Goal: Information Seeking & Learning: Learn about a topic

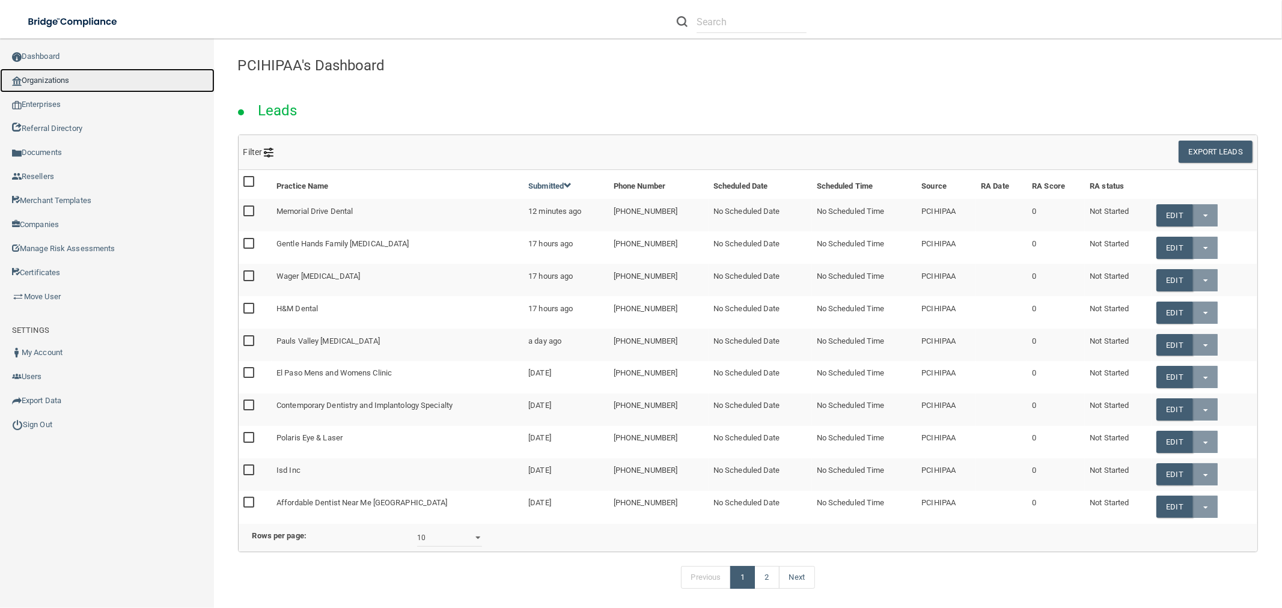
click at [64, 78] on link "Organizations" at bounding box center [107, 81] width 215 height 24
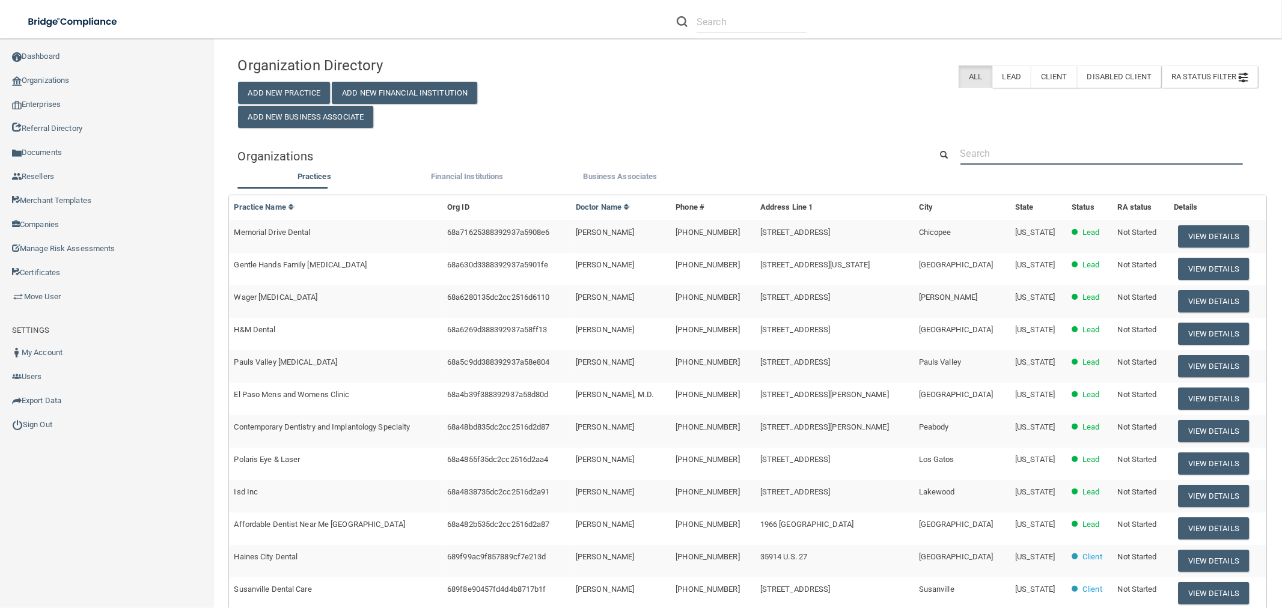
click at [1115, 148] on input "text" at bounding box center [1101, 153] width 282 height 22
type input "clacy"
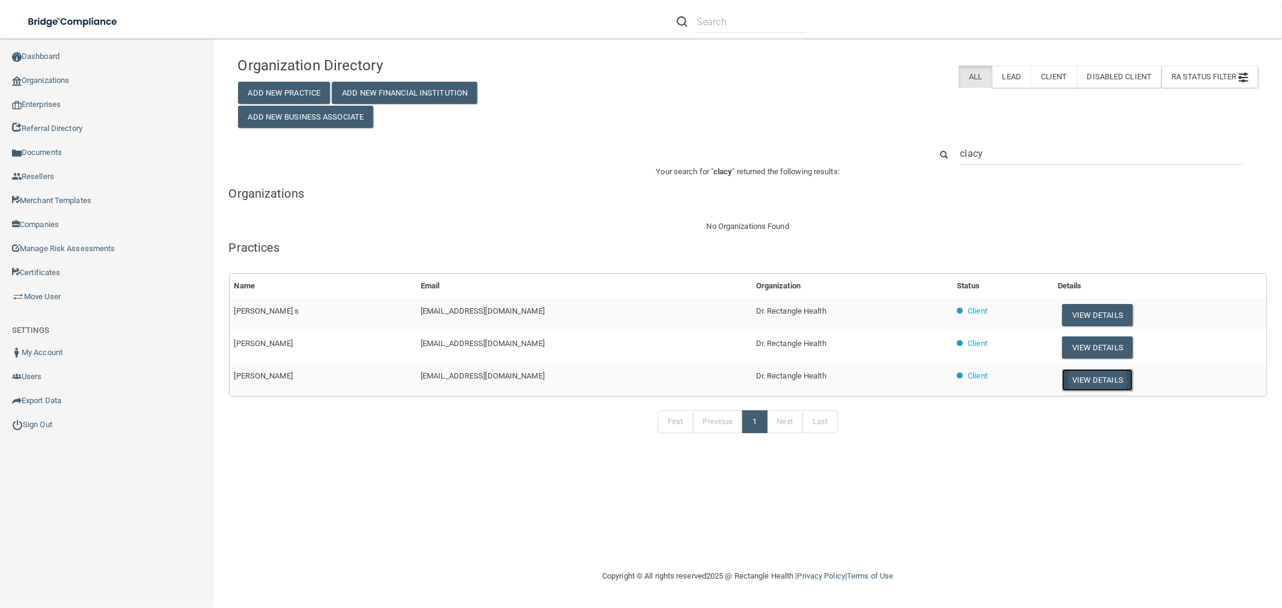
click at [1074, 381] on button "View Details" at bounding box center [1097, 380] width 71 height 22
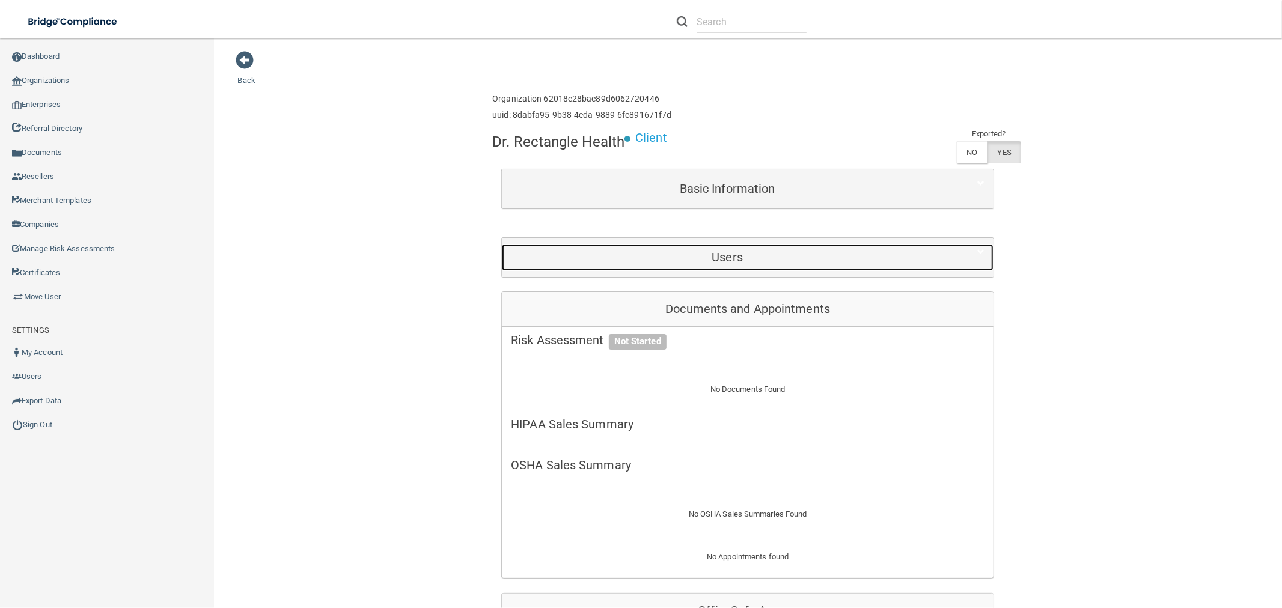
click at [807, 263] on h5 "Users" at bounding box center [727, 257] width 433 height 13
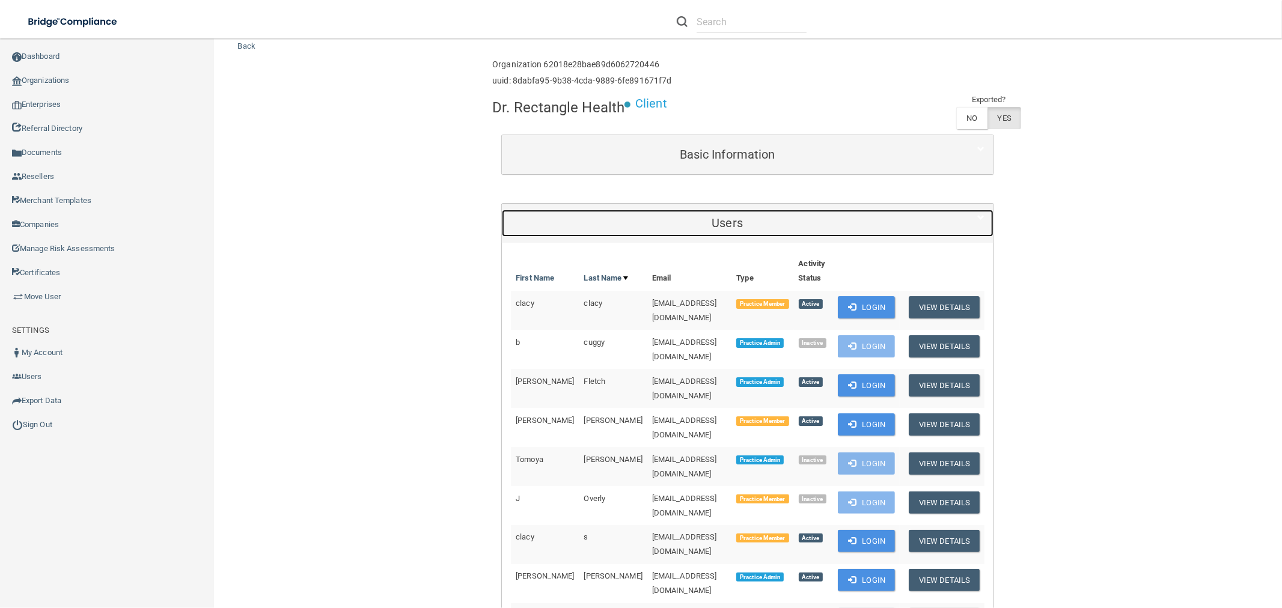
scroll to position [67, 0]
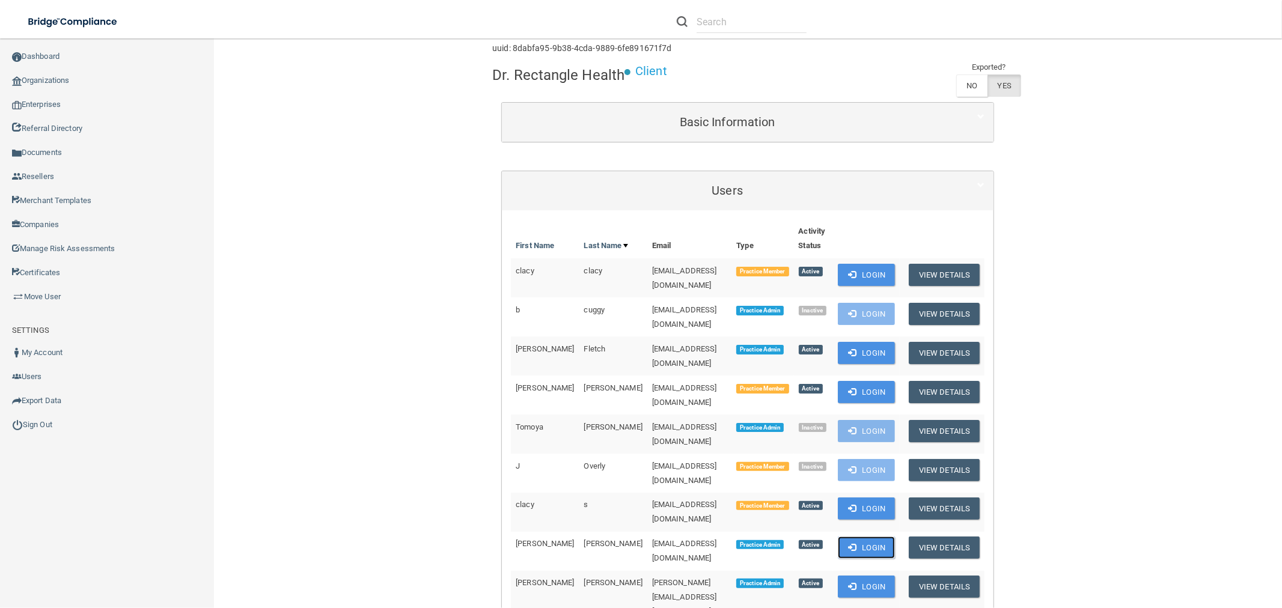
click at [849, 543] on span at bounding box center [852, 547] width 8 height 8
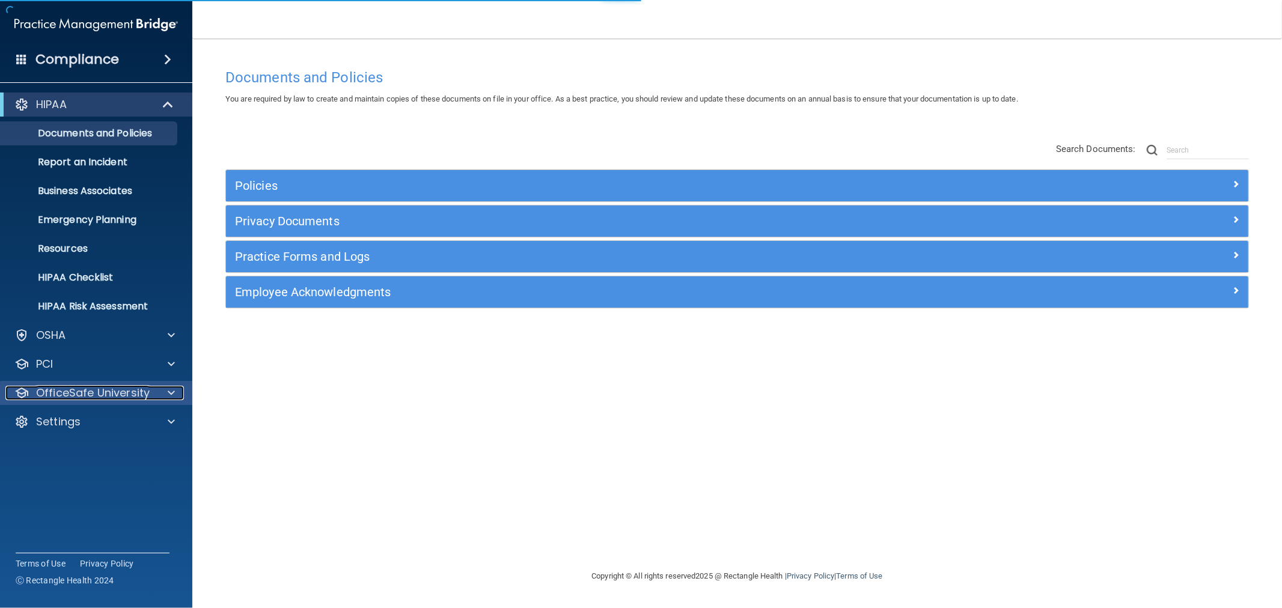
click at [82, 394] on p "OfficeSafe University" at bounding box center [93, 393] width 114 height 14
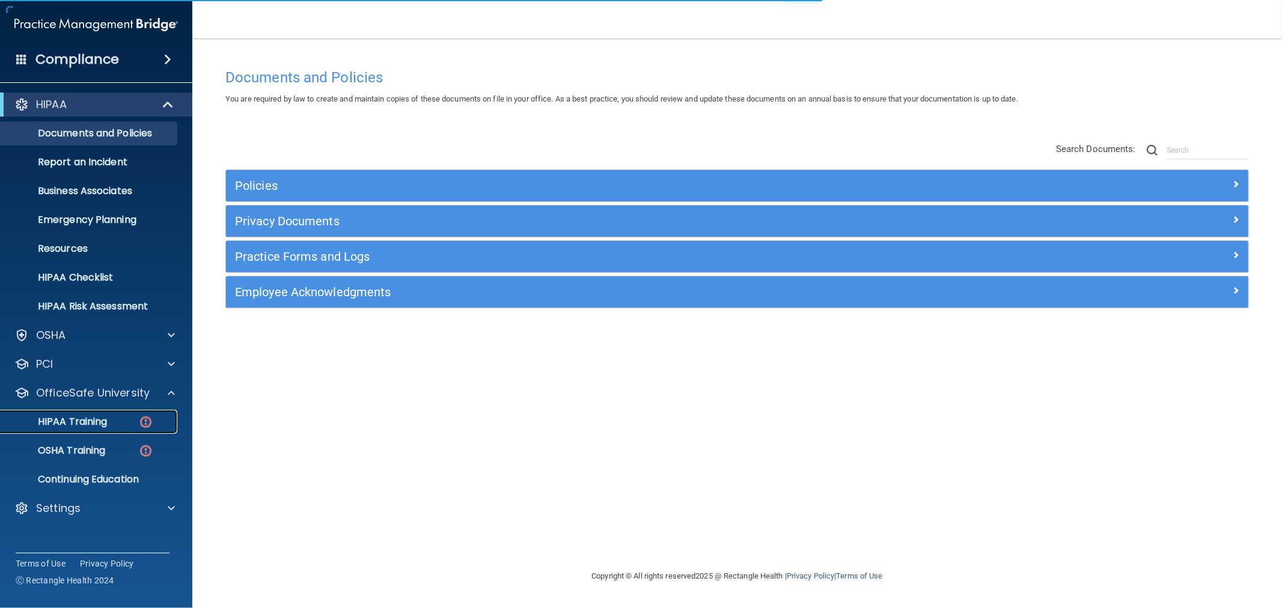
click at [81, 430] on link "HIPAA Training" at bounding box center [82, 422] width 189 height 24
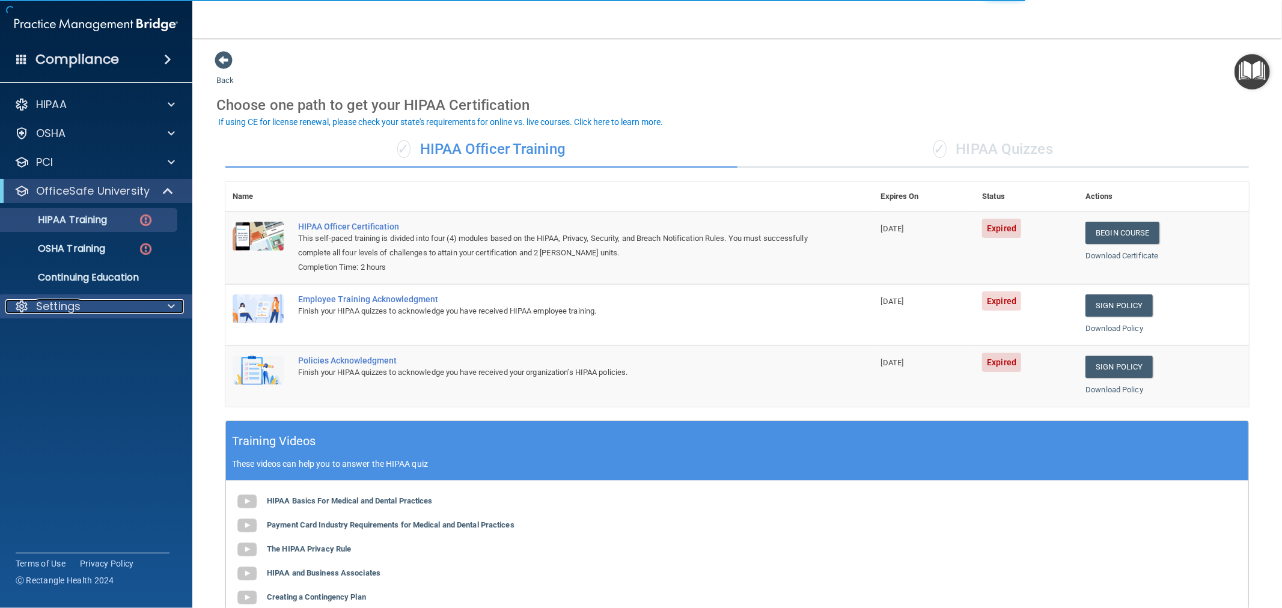
click at [61, 307] on p "Settings" at bounding box center [58, 306] width 44 height 14
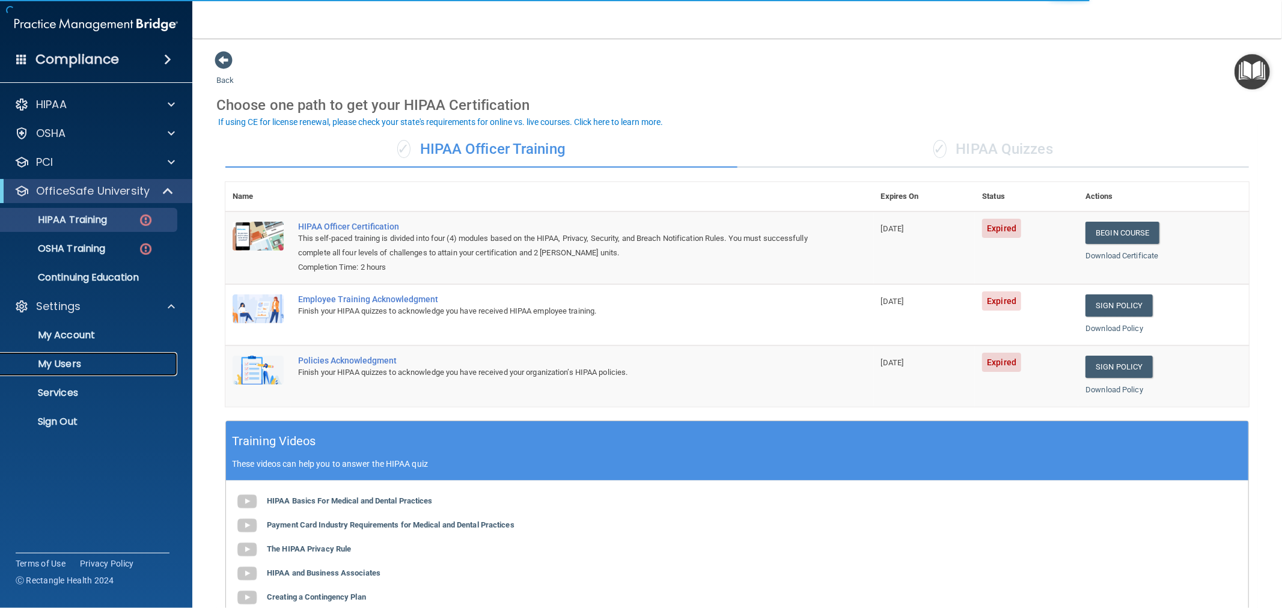
click at [87, 365] on p "My Users" at bounding box center [90, 364] width 164 height 12
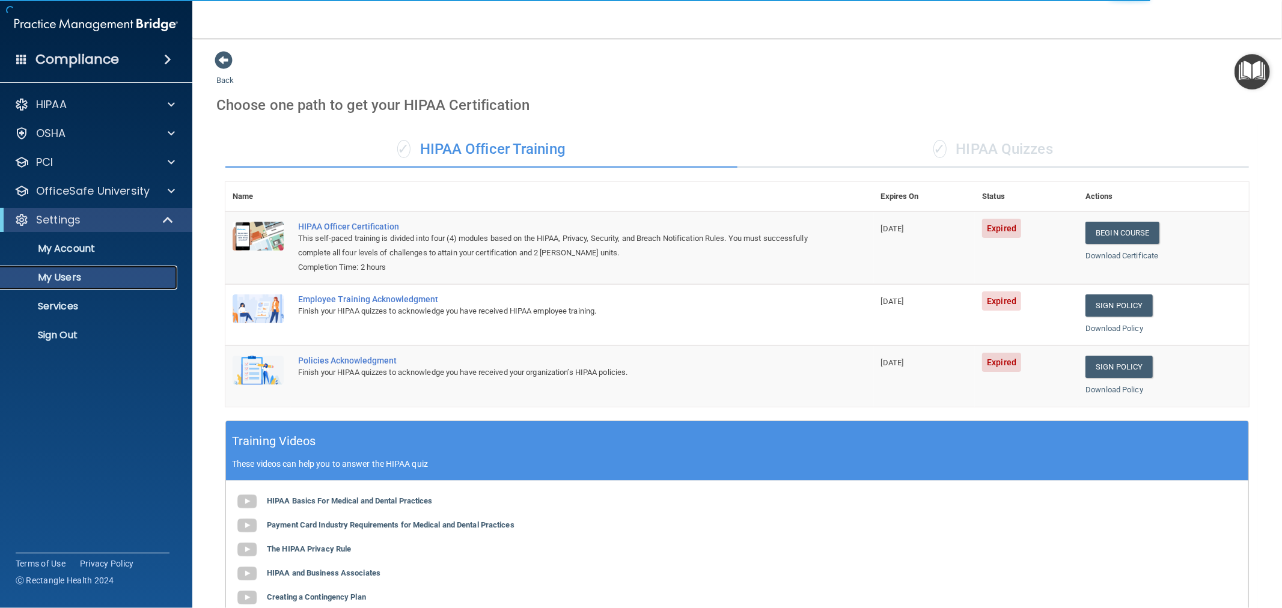
select select "20"
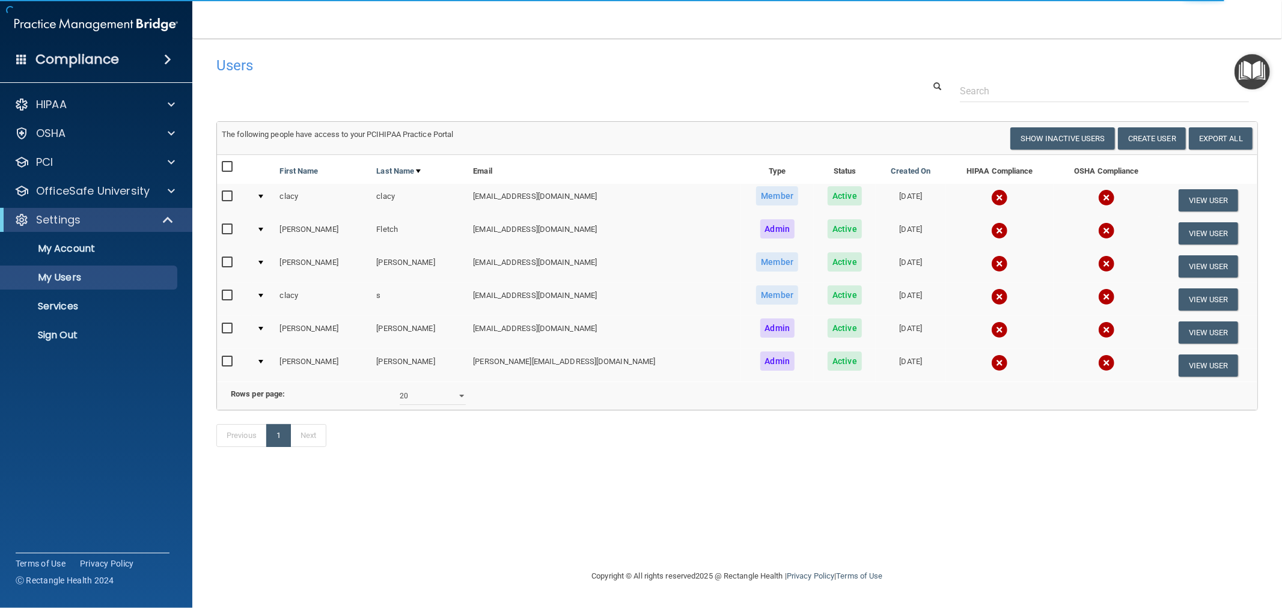
click at [991, 328] on img at bounding box center [999, 330] width 17 height 17
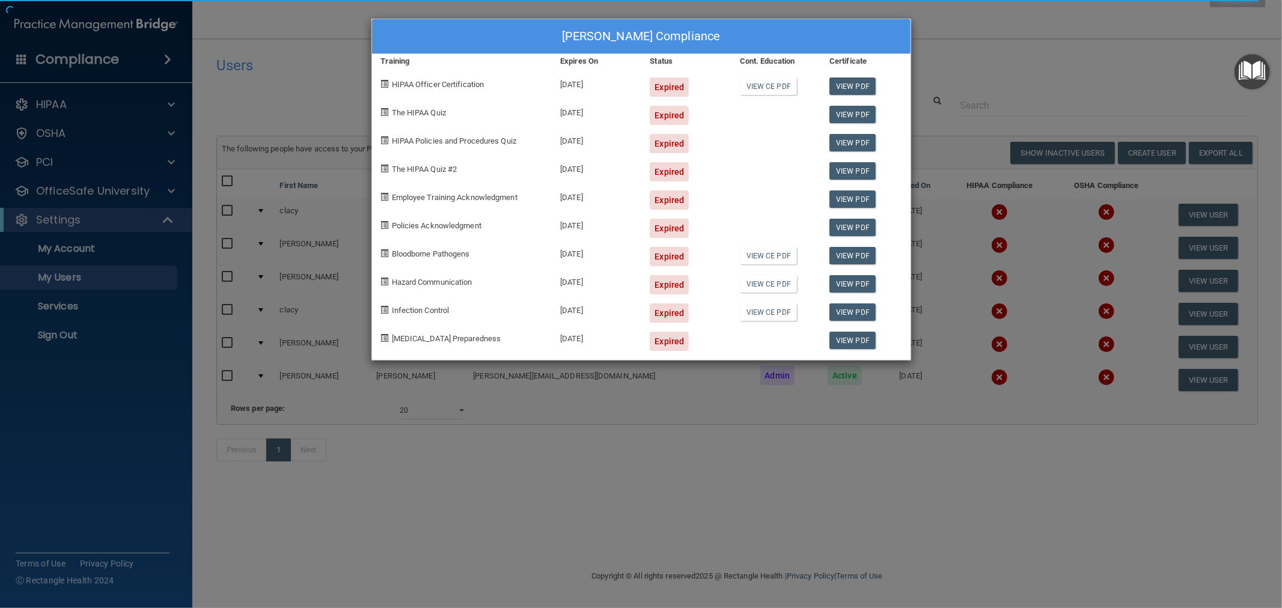
drag, startPoint x: 325, startPoint y: 272, endPoint x: 181, endPoint y: 253, distance: 145.4
click at [325, 271] on div "Clacy Silva's Compliance Training Expires On Status Cont. Education Certificate…" at bounding box center [641, 304] width 1282 height 608
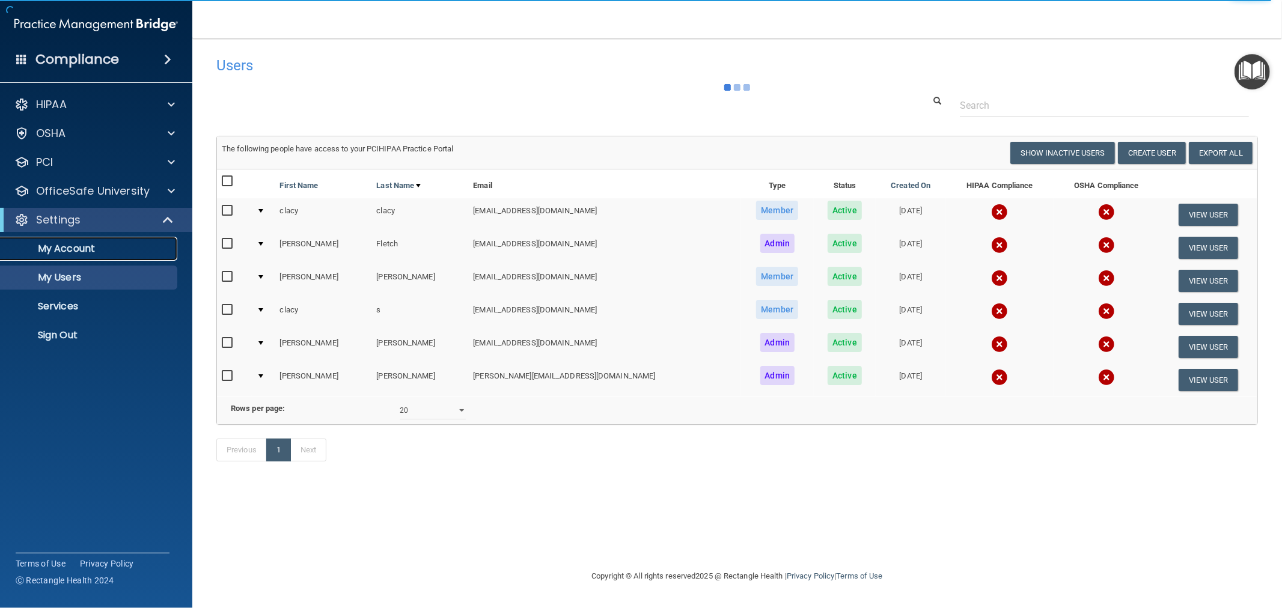
click at [93, 252] on p "My Account" at bounding box center [90, 249] width 164 height 12
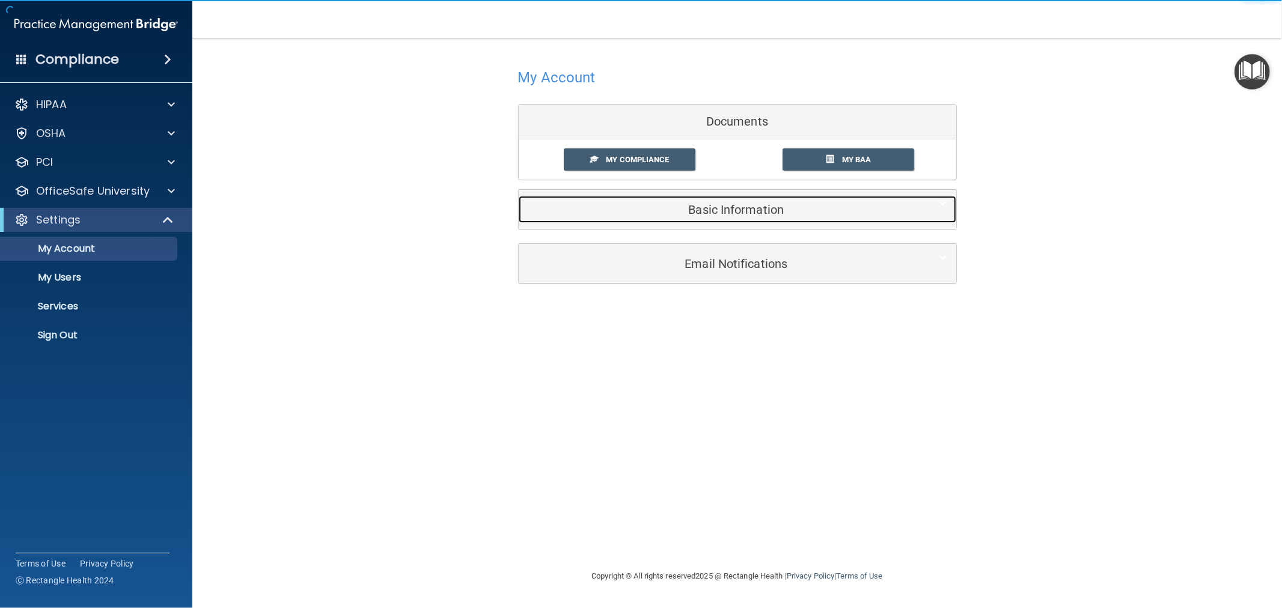
click at [687, 202] on div "Basic Information" at bounding box center [719, 209] width 401 height 27
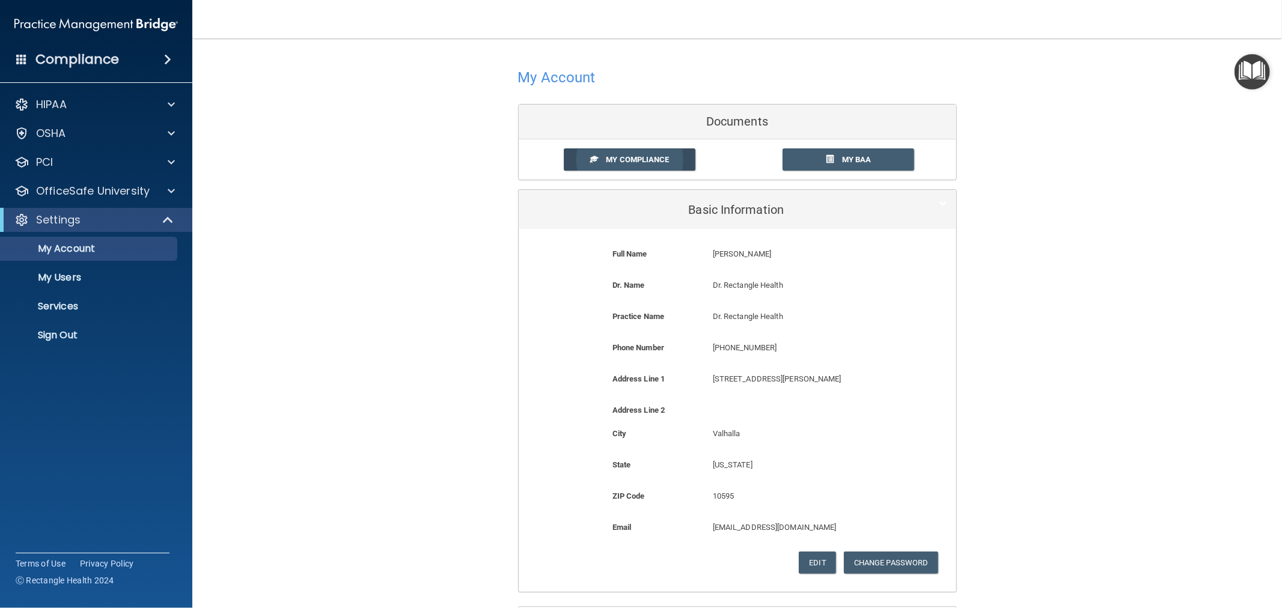
click at [643, 162] on span "My Compliance" at bounding box center [637, 159] width 63 height 9
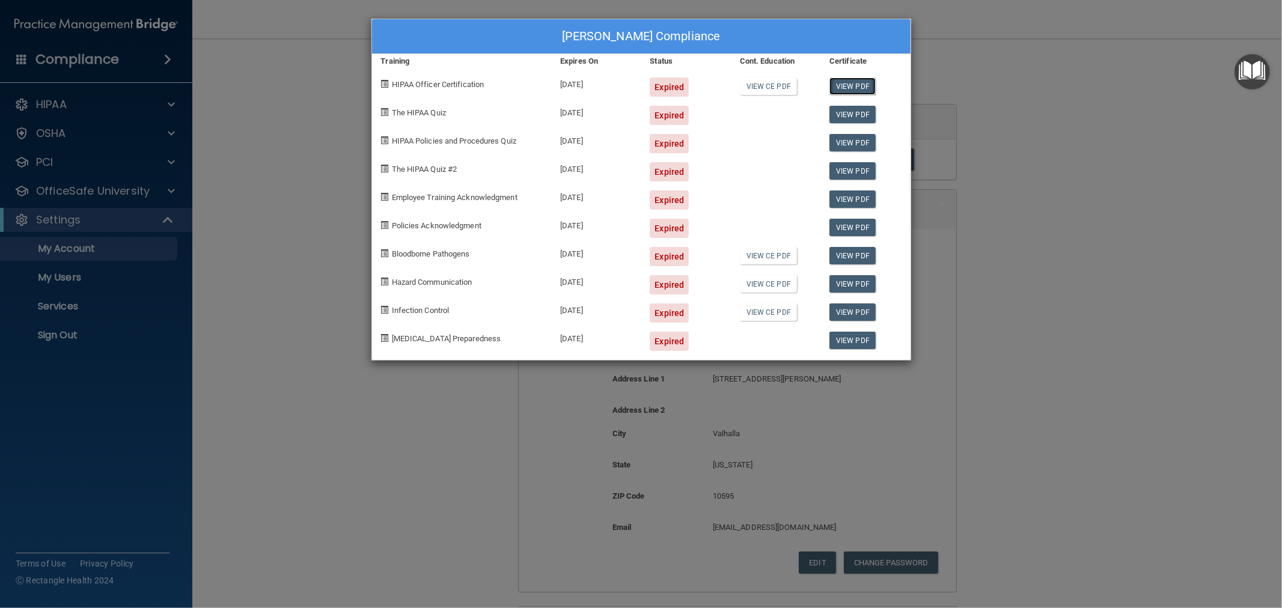
click at [870, 82] on link "View PDF" at bounding box center [852, 86] width 46 height 17
click at [251, 196] on div "Clacy Silva's Compliance Training Expires On Status Cont. Education Certificate…" at bounding box center [641, 304] width 1282 height 608
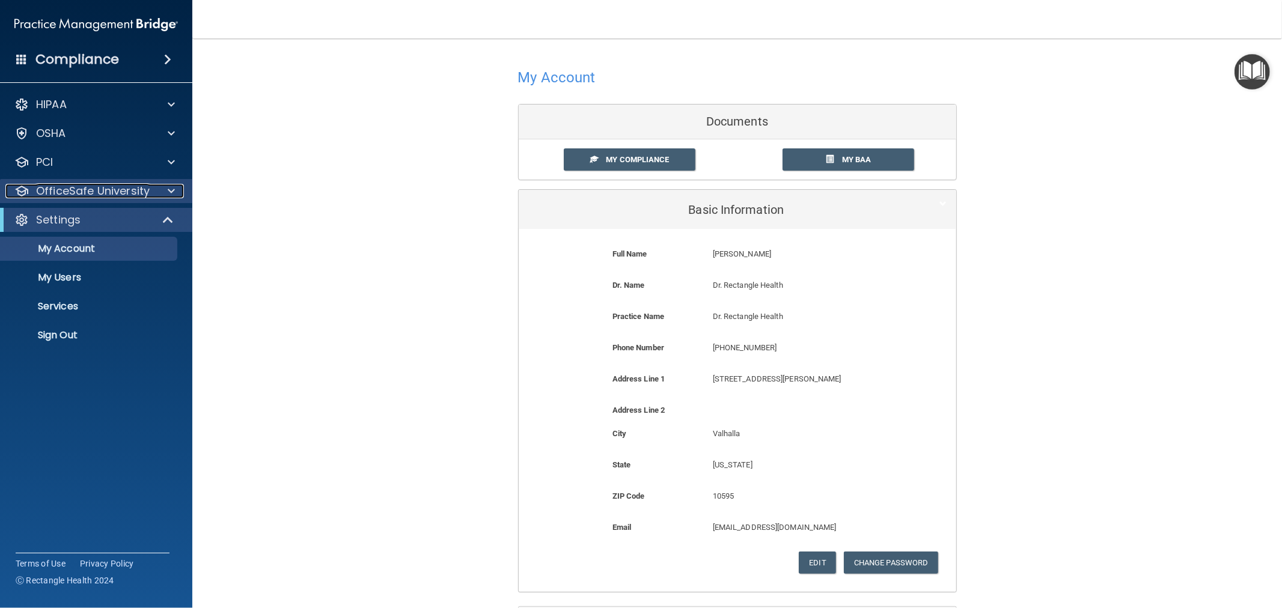
click at [49, 189] on p "OfficeSafe University" at bounding box center [93, 191] width 114 height 14
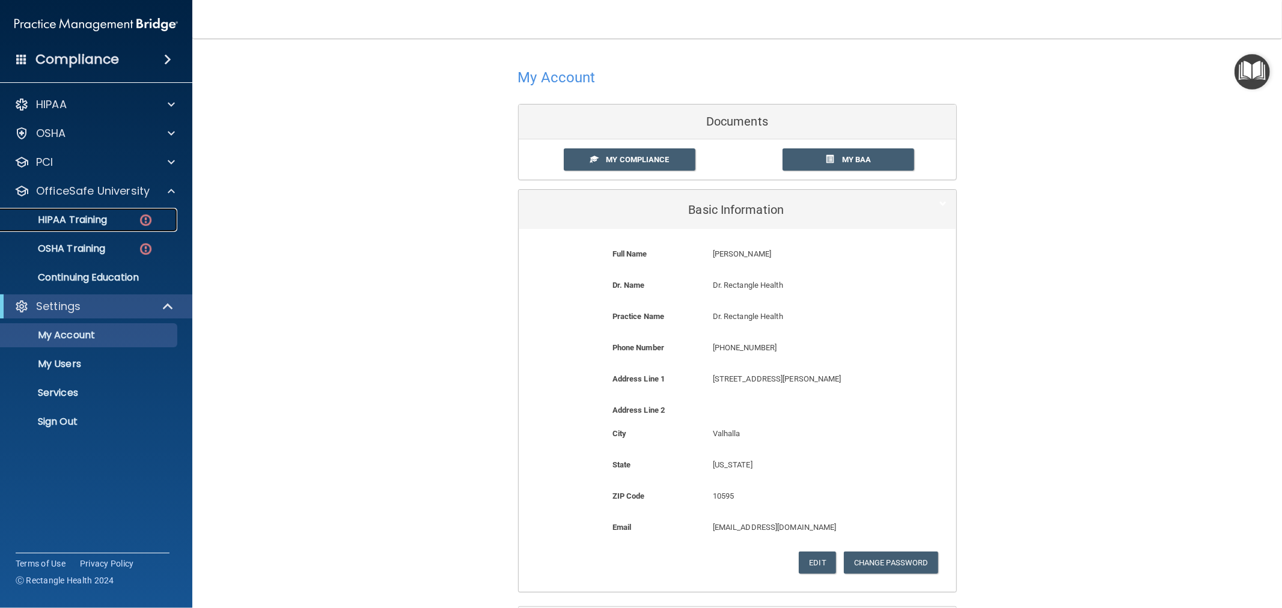
click at [53, 219] on p "HIPAA Training" at bounding box center [57, 220] width 99 height 12
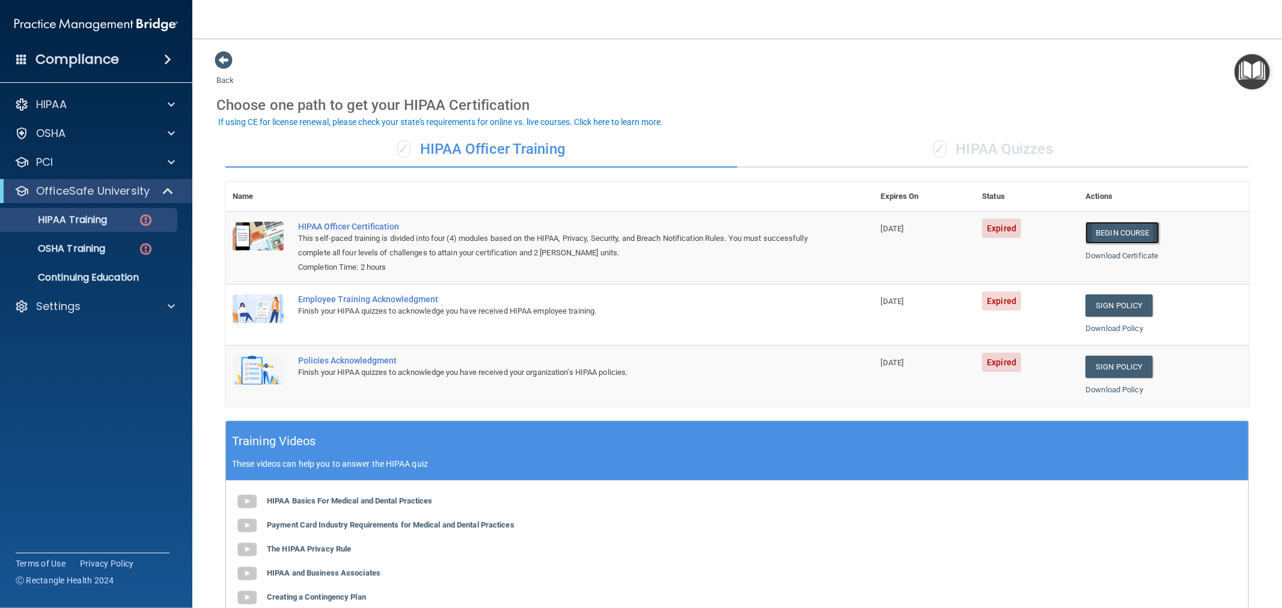
click at [1103, 225] on link "Begin Course" at bounding box center [1121, 233] width 73 height 22
click at [123, 308] on div "Settings" at bounding box center [79, 306] width 149 height 14
click at [71, 425] on p "Sign Out" at bounding box center [90, 422] width 164 height 12
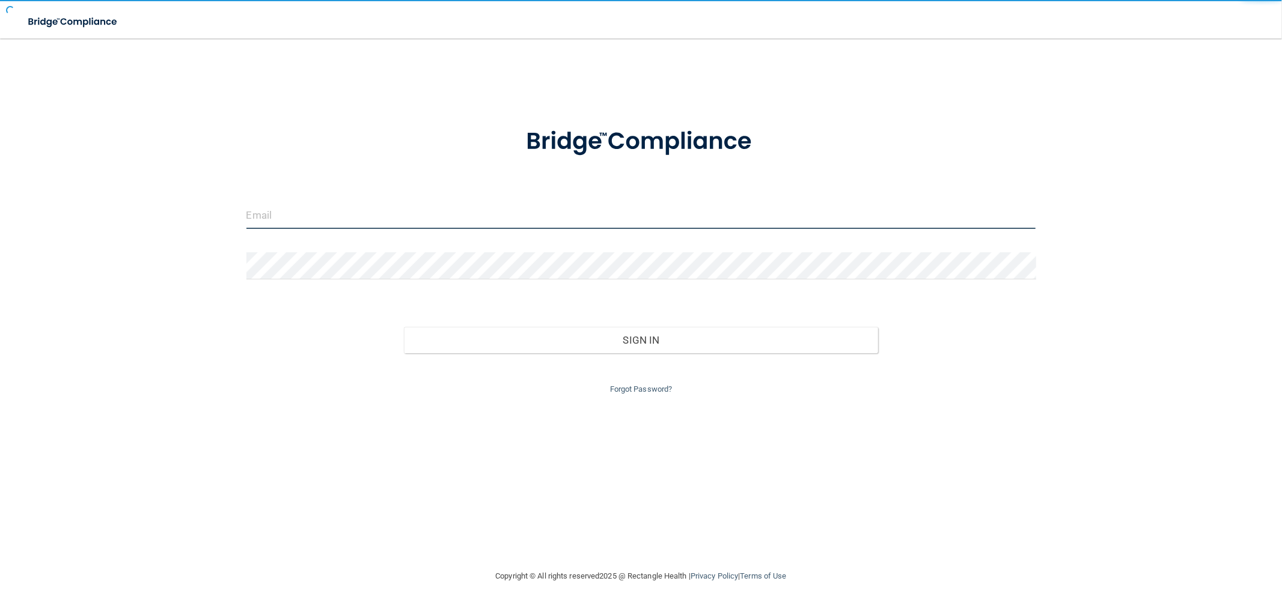
type input "clacys@pcihipaa.com"
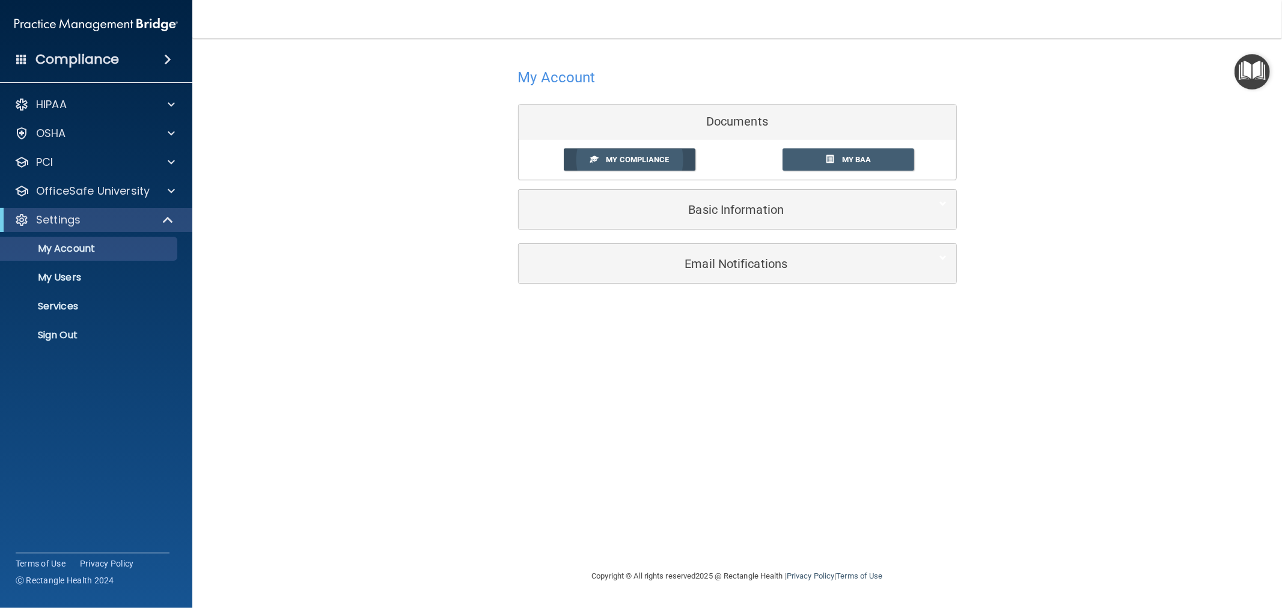
click at [633, 159] on span "My Compliance" at bounding box center [637, 159] width 63 height 9
click at [632, 163] on span "My Compliance" at bounding box center [637, 159] width 63 height 9
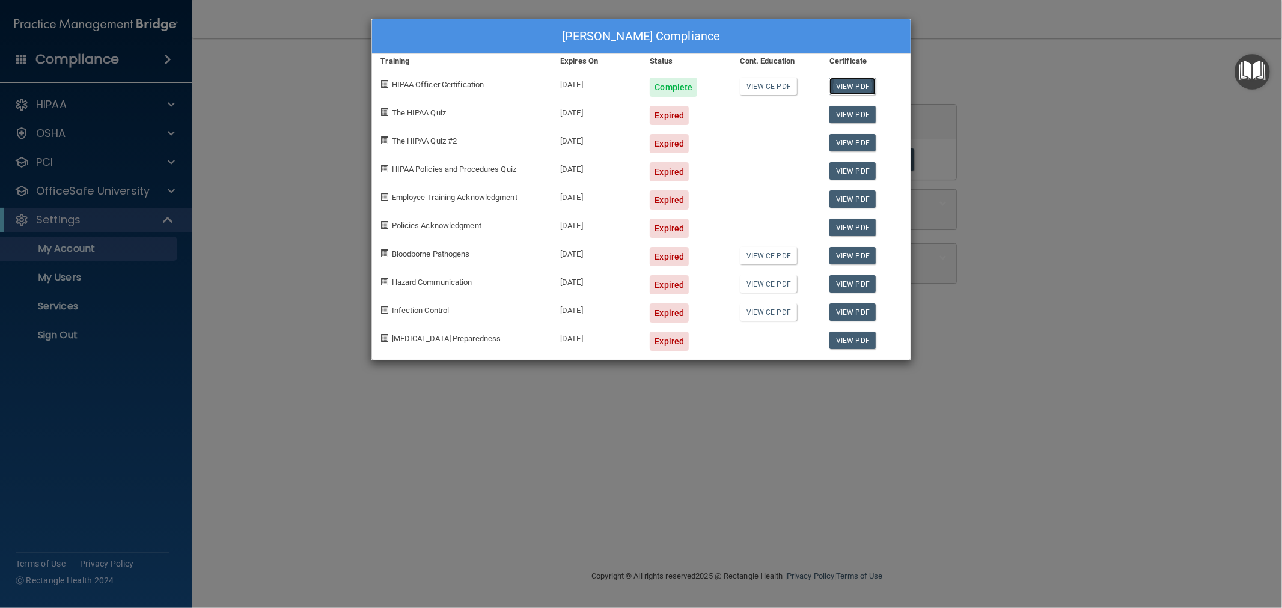
click at [843, 85] on link "View PDF" at bounding box center [852, 86] width 46 height 17
click at [53, 303] on div "Clacy Silva's Compliance Training Expires On Status Cont. Education Certificate…" at bounding box center [641, 304] width 1282 height 608
click at [45, 338] on div "Clacy Silva's Compliance Training Expires On Status Cont. Education Certificate…" at bounding box center [641, 304] width 1282 height 608
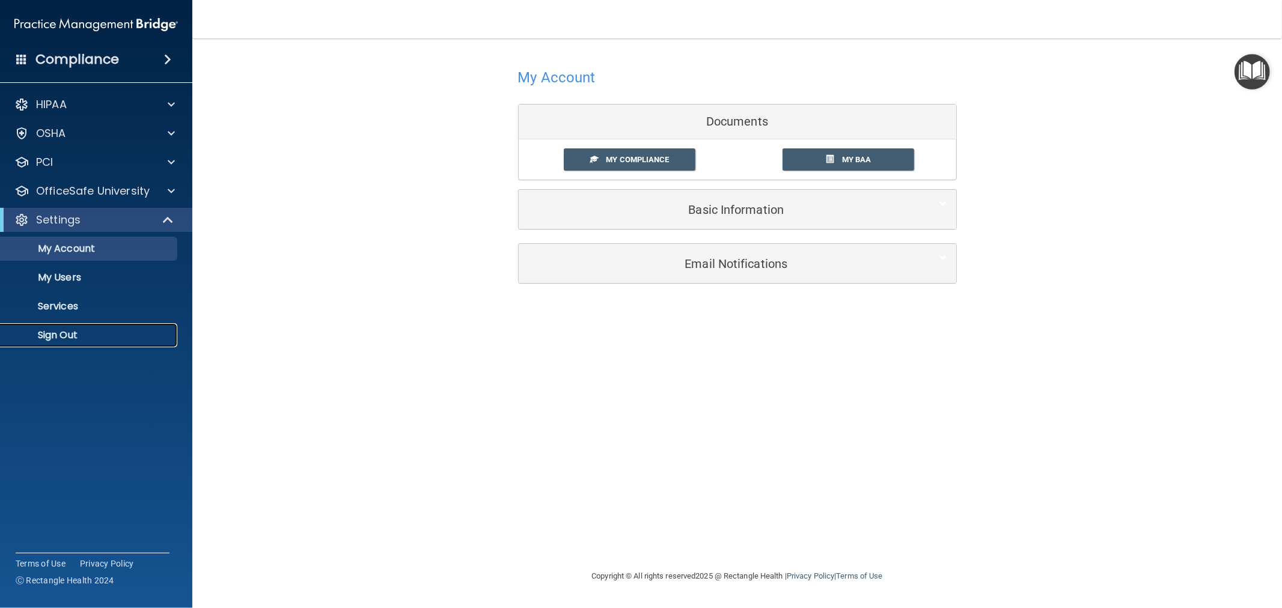
click at [45, 338] on p "Sign Out" at bounding box center [90, 335] width 164 height 12
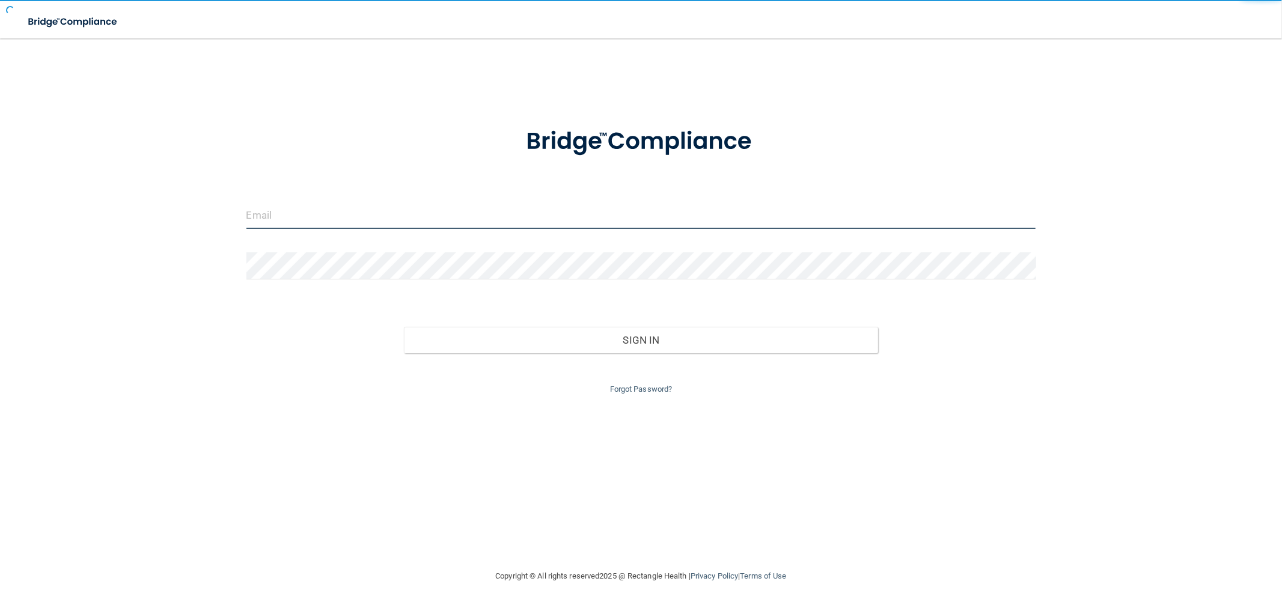
type input "clacys@pcihipaa.com"
